Goal: Check status: Check status

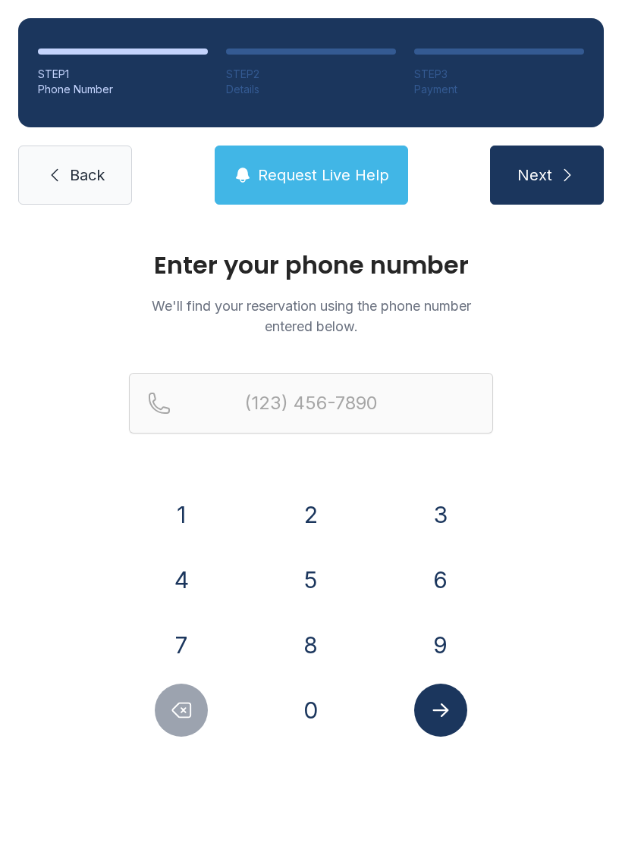
click at [446, 641] on button "9" at bounding box center [440, 645] width 53 height 53
click at [330, 722] on button "0" at bounding box center [310, 710] width 53 height 53
click at [196, 517] on button "1" at bounding box center [181, 514] width 53 height 53
click at [450, 575] on button "6" at bounding box center [440, 579] width 53 height 53
click at [316, 585] on button "5" at bounding box center [310, 579] width 53 height 53
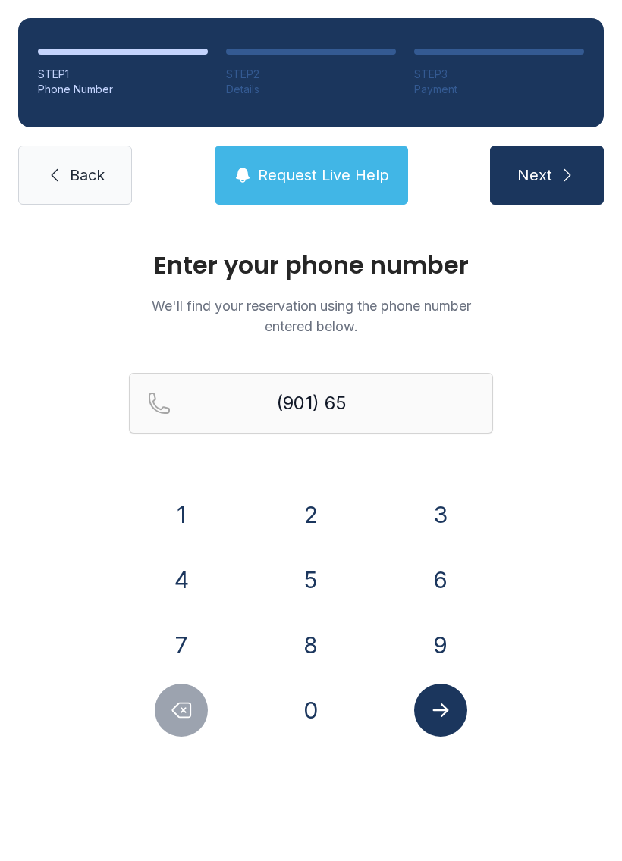
click at [444, 578] on button "6" at bounding box center [440, 579] width 53 height 53
click at [321, 507] on button "2" at bounding box center [310, 514] width 53 height 53
click at [196, 631] on button "7" at bounding box center [181, 645] width 53 height 53
click at [318, 573] on button "5" at bounding box center [310, 579] width 53 height 53
click at [430, 642] on button "9" at bounding box center [440, 645] width 53 height 53
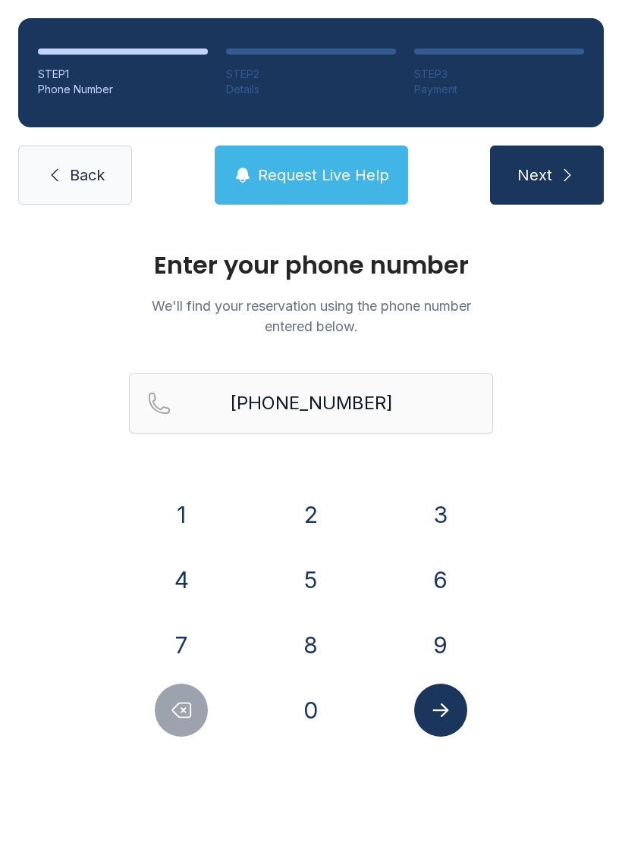
click at [456, 708] on button "Submit lookup form" at bounding box center [440, 710] width 53 height 53
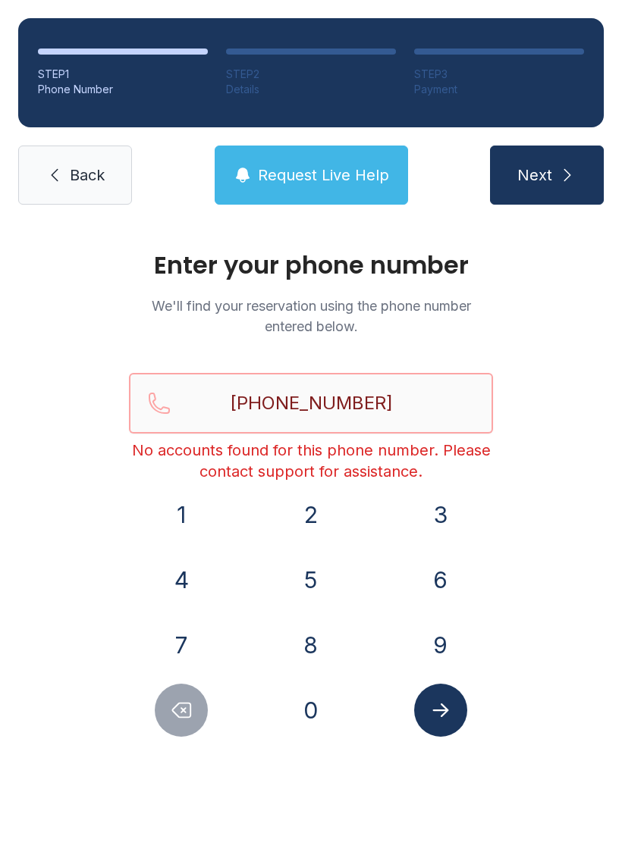
click at [417, 418] on input "[PHONE_NUMBER]" at bounding box center [311, 403] width 364 height 61
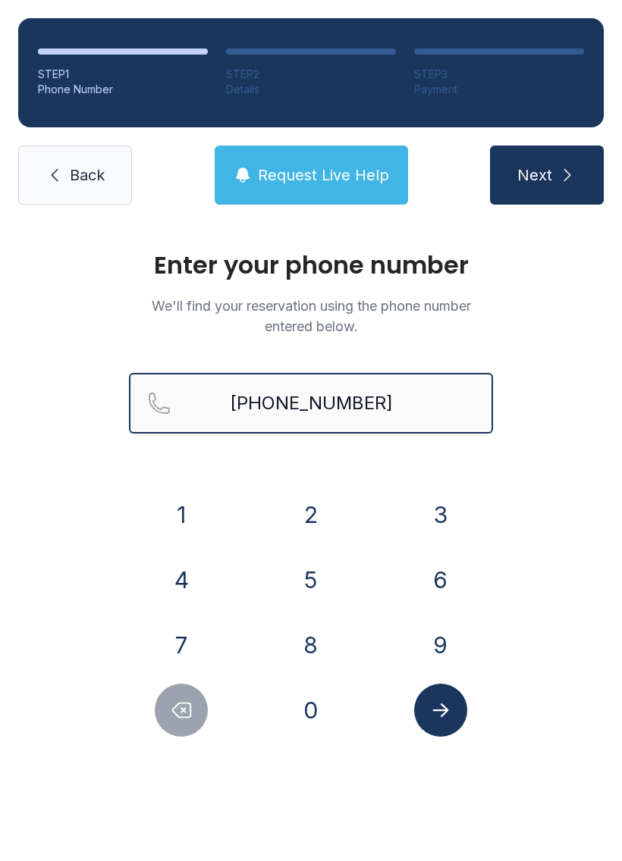
click at [546, 175] on button "Next" at bounding box center [547, 175] width 114 height 59
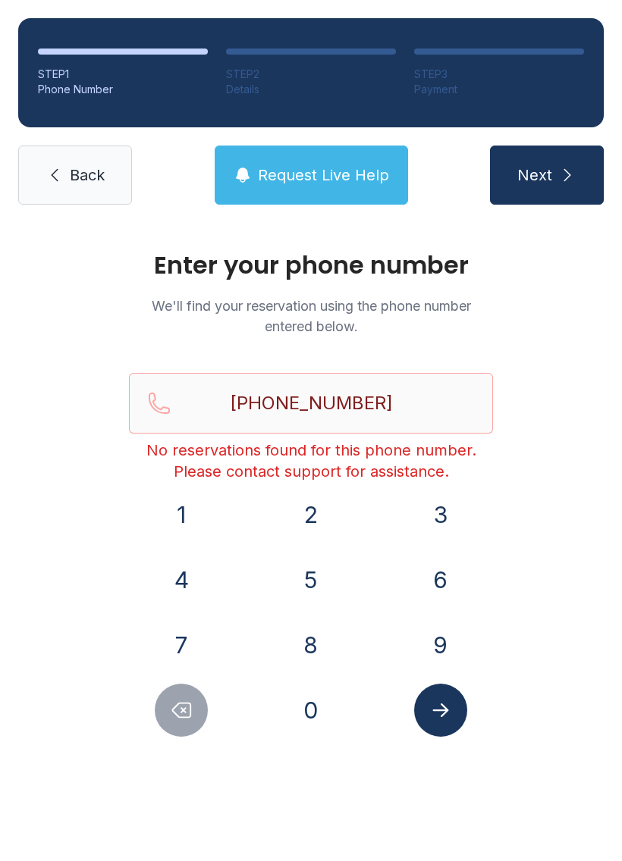
click at [322, 177] on span "Request Live Help" at bounding box center [323, 174] width 131 height 21
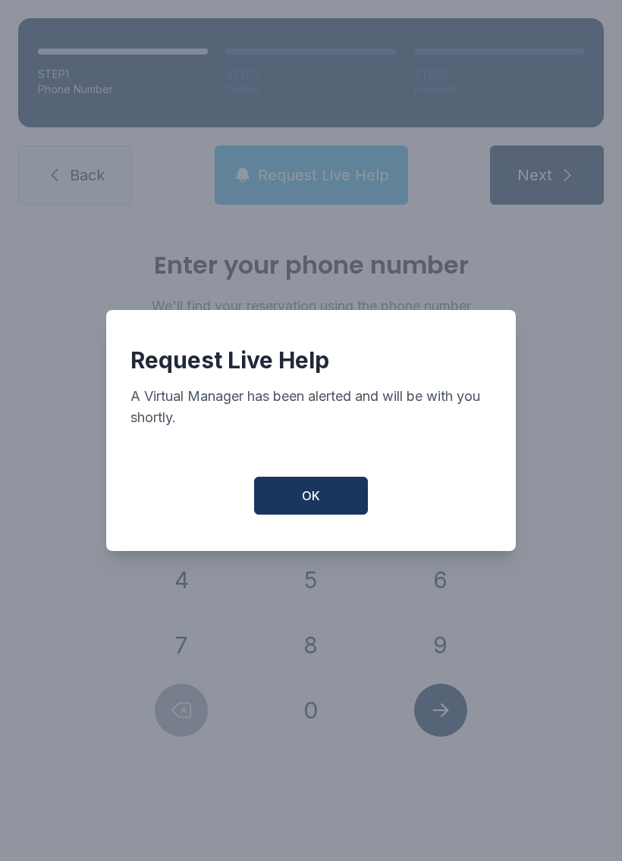
click at [331, 503] on button "OK" at bounding box center [311, 496] width 114 height 38
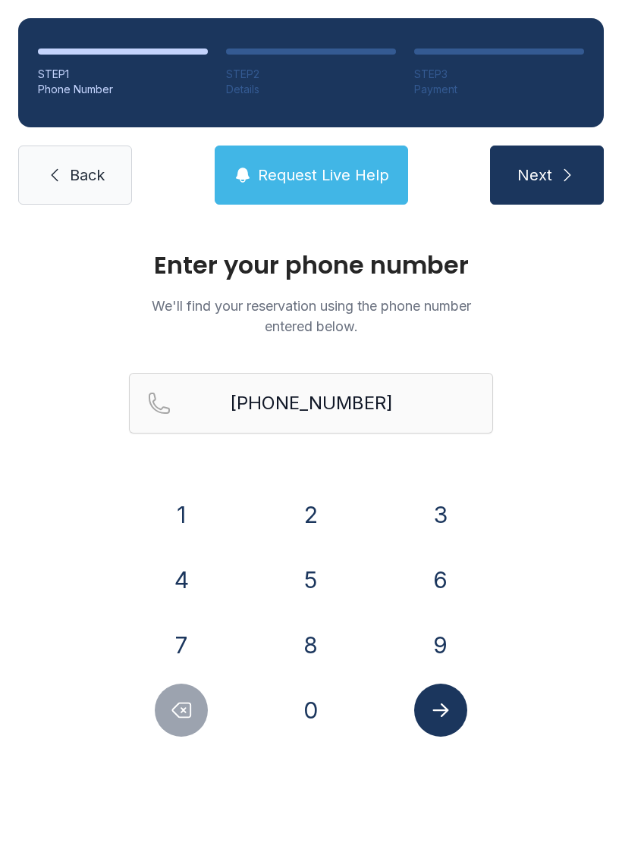
click at [434, 697] on button "Submit lookup form" at bounding box center [440, 710] width 53 height 53
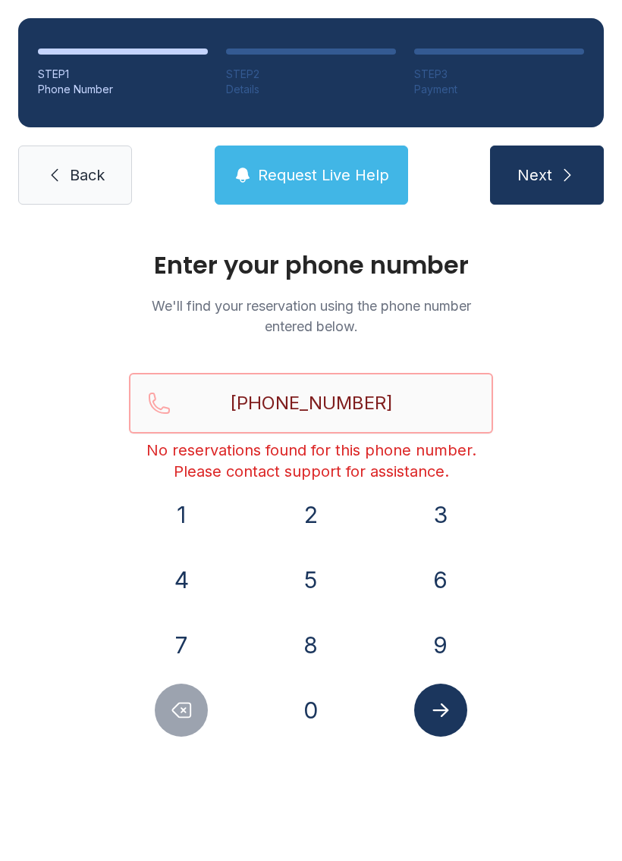
click at [423, 396] on input "[PHONE_NUMBER]" at bounding box center [311, 403] width 364 height 61
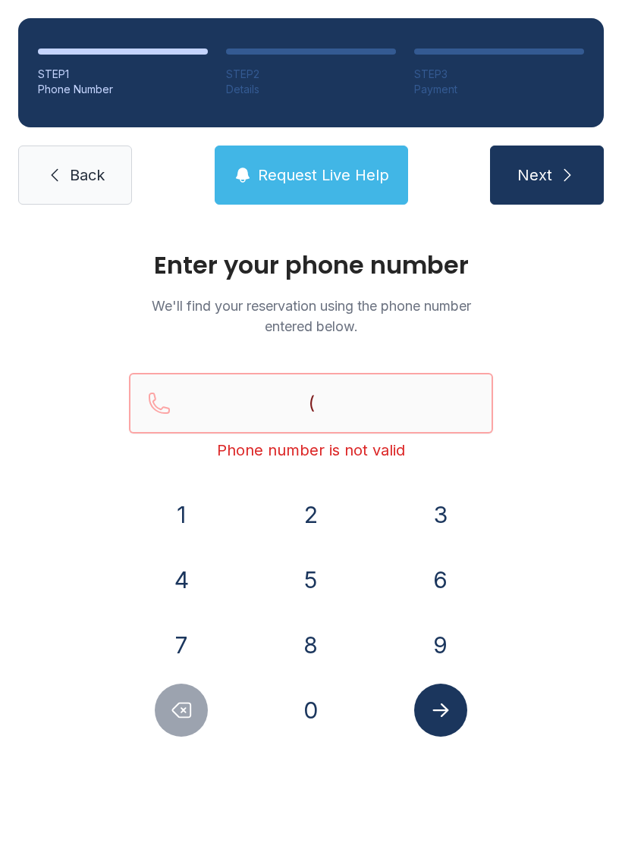
type input "("
